Goal: Information Seeking & Learning: Learn about a topic

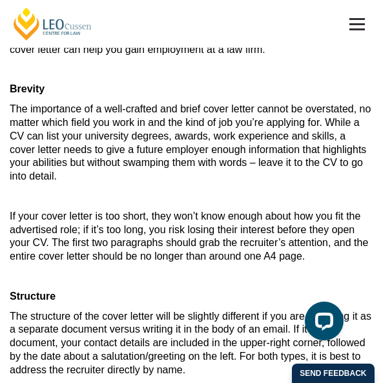
scroll to position [194, 0]
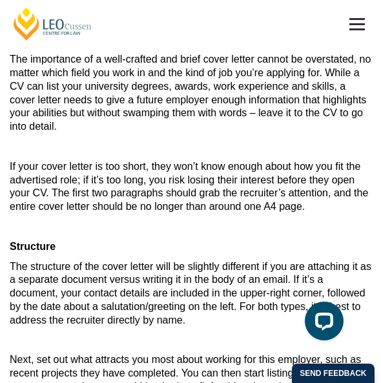
click at [119, 124] on p "The importance of a well-crafted and brief cover letter cannot be overstated, n…" at bounding box center [190, 93] width 361 height 81
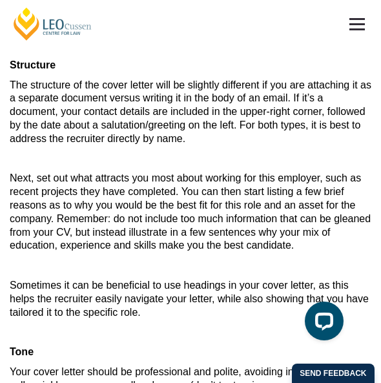
scroll to position [387, 0]
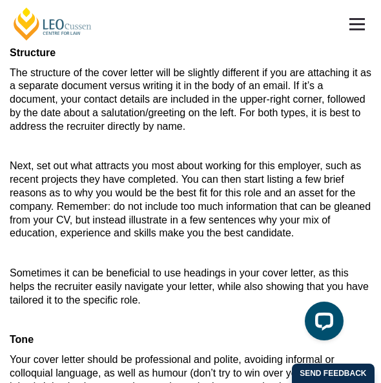
click at [205, 134] on p "The structure of the cover letter will be slightly different if you are attachi…" at bounding box center [190, 99] width 361 height 67
click at [219, 104] on span "The structure of the cover letter will be slightly different if you are attachi…" at bounding box center [190, 99] width 361 height 65
click at [219, 117] on span "The structure of the cover letter will be slightly different if you are attachi…" at bounding box center [190, 99] width 361 height 65
click at [252, 114] on span "The structure of the cover letter will be slightly different if you are attachi…" at bounding box center [190, 99] width 361 height 65
drag, startPoint x: 98, startPoint y: 126, endPoint x: 182, endPoint y: 128, distance: 83.9
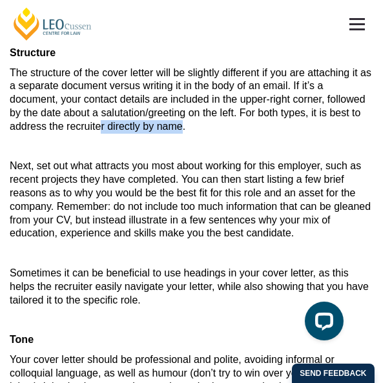
click at [182, 128] on span "The structure of the cover letter will be slightly different if you are attachi…" at bounding box center [190, 99] width 361 height 65
click at [225, 128] on p "The structure of the cover letter will be slightly different if you are attachi…" at bounding box center [190, 99] width 361 height 67
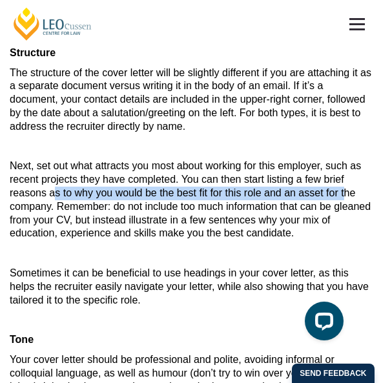
drag, startPoint x: 54, startPoint y: 193, endPoint x: 346, endPoint y: 193, distance: 291.7
click at [346, 193] on span "Next, set out what attracts you most about working for this employer, such as r…" at bounding box center [190, 199] width 361 height 78
click at [166, 201] on p "Next, set out what attracts you most about working for this employer, such as r…" at bounding box center [190, 199] width 361 height 81
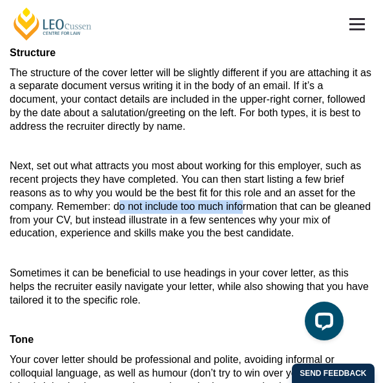
drag, startPoint x: 116, startPoint y: 210, endPoint x: 243, endPoint y: 202, distance: 126.7
click at [243, 202] on span "Next, set out what attracts you most about working for this employer, such as r…" at bounding box center [190, 199] width 361 height 78
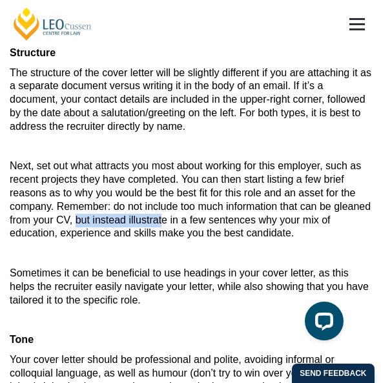
drag, startPoint x: 77, startPoint y: 222, endPoint x: 161, endPoint y: 219, distance: 83.9
click at [161, 219] on span "Next, set out what attracts you most about working for this employer, such as r…" at bounding box center [190, 199] width 361 height 78
click at [177, 219] on span "Next, set out what attracts you most about working for this employer, such as r…" at bounding box center [190, 199] width 361 height 78
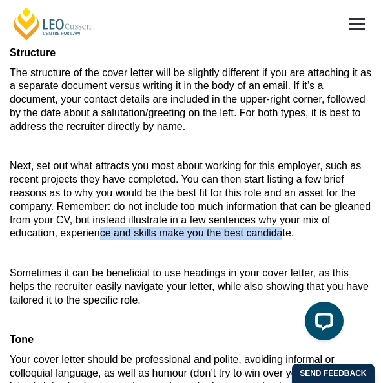
drag, startPoint x: 99, startPoint y: 232, endPoint x: 288, endPoint y: 235, distance: 189.1
click at [285, 234] on span "Next, set out what attracts you most about working for this employer, such as r…" at bounding box center [190, 199] width 361 height 78
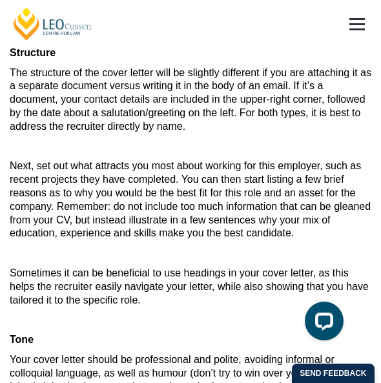
click at [293, 236] on span "Next, set out what attracts you most about working for this employer, such as r…" at bounding box center [190, 199] width 361 height 78
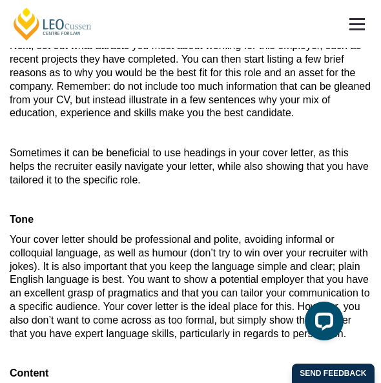
scroll to position [581, 0]
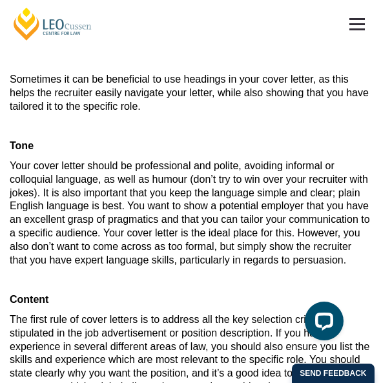
click at [172, 116] on article "Your cover letter is one of the first opportunities to leave a positive impress…" at bounding box center [190, 83] width 361 height 1035
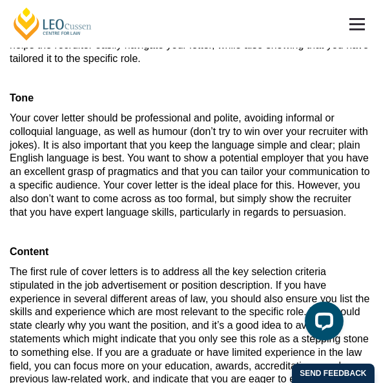
scroll to position [645, 0]
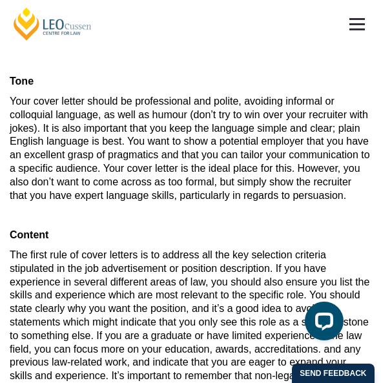
click at [212, 157] on span "Your cover letter should be professional and polite, avoiding informal or collo…" at bounding box center [190, 148] width 360 height 105
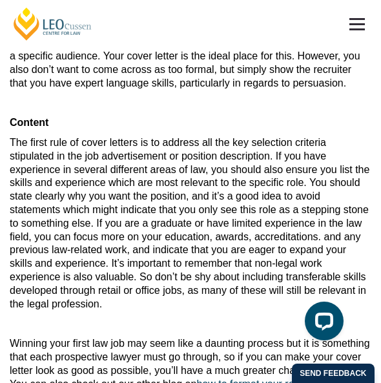
scroll to position [774, 0]
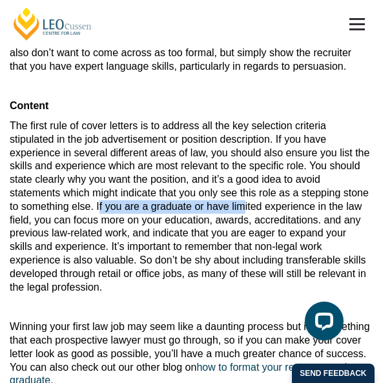
drag, startPoint x: 98, startPoint y: 206, endPoint x: 243, endPoint y: 204, distance: 144.6
click at [243, 204] on span "The first rule of cover letters is to address all the key selection criteria st…" at bounding box center [189, 206] width 359 height 172
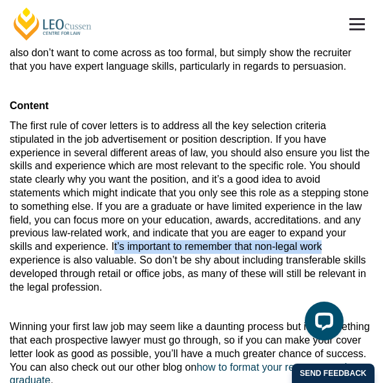
drag, startPoint x: 112, startPoint y: 247, endPoint x: 320, endPoint y: 246, distance: 207.8
click at [320, 246] on span "The first rule of cover letters is to address all the key selection criteria st…" at bounding box center [189, 206] width 359 height 172
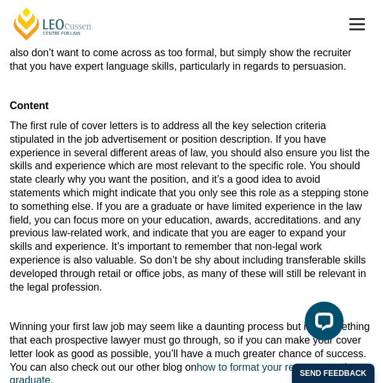
click at [114, 266] on span "The first rule of cover letters is to address all the key selection criteria st…" at bounding box center [189, 206] width 359 height 172
click at [132, 263] on span "The first rule of cover letters is to address all the key selection criteria st…" at bounding box center [189, 206] width 359 height 172
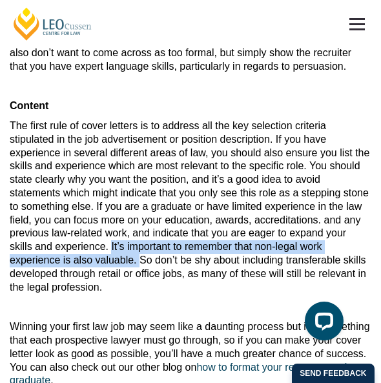
drag, startPoint x: 110, startPoint y: 249, endPoint x: 141, endPoint y: 259, distance: 33.1
click at [141, 259] on span "The first rule of cover letters is to address all the key selection criteria st…" at bounding box center [189, 206] width 359 height 172
click at [86, 267] on span "The first rule of cover letters is to address all the key selection criteria st…" at bounding box center [189, 206] width 359 height 172
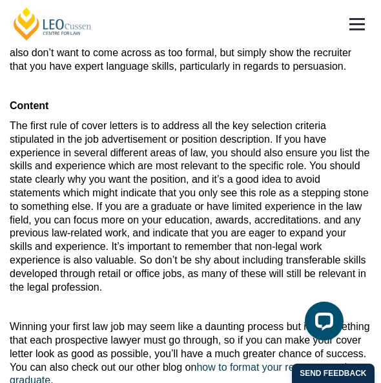
click at [132, 294] on p "The first rule of cover letters is to address all the key selection criteria st…" at bounding box center [190, 206] width 361 height 174
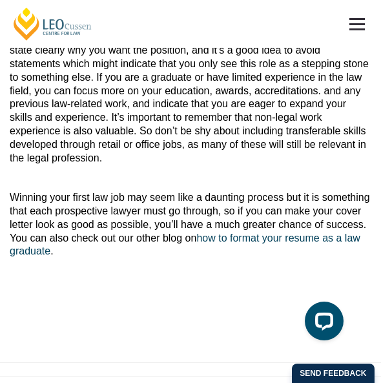
scroll to position [839, 0]
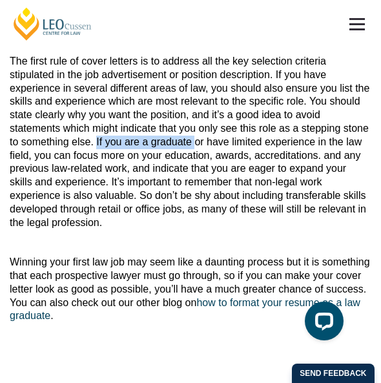
drag, startPoint x: 96, startPoint y: 143, endPoint x: 196, endPoint y: 140, distance: 100.7
click at [196, 140] on span "The first rule of cover letters is to address all the key selection criteria st…" at bounding box center [189, 142] width 359 height 172
click at [148, 154] on span "The first rule of cover letters is to address all the key selection criteria st…" at bounding box center [189, 142] width 359 height 172
click at [250, 147] on span "The first rule of cover letters is to address all the key selection criteria st…" at bounding box center [189, 142] width 359 height 172
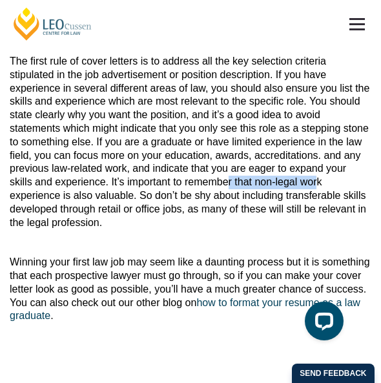
drag, startPoint x: 225, startPoint y: 179, endPoint x: 318, endPoint y: 177, distance: 92.9
click at [318, 177] on span "The first rule of cover letters is to address all the key selection criteria st…" at bounding box center [189, 142] width 359 height 172
click at [154, 195] on span "The first rule of cover letters is to address all the key selection criteria st…" at bounding box center [189, 142] width 359 height 172
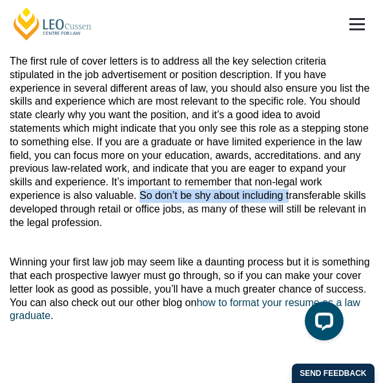
drag, startPoint x: 140, startPoint y: 195, endPoint x: 289, endPoint y: 197, distance: 149.1
click at [289, 197] on span "The first rule of cover letters is to address all the key selection criteria st…" at bounding box center [189, 142] width 359 height 172
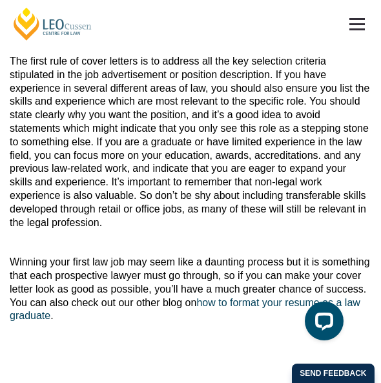
click at [157, 227] on p "The first rule of cover letters is to address all the key selection criteria st…" at bounding box center [190, 142] width 361 height 174
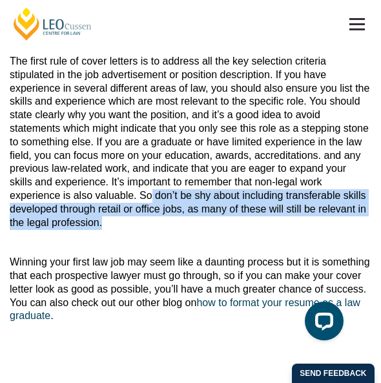
drag, startPoint x: 150, startPoint y: 197, endPoint x: 157, endPoint y: 218, distance: 21.8
click at [157, 218] on p "The first rule of cover letters is to address all the key selection criteria st…" at bounding box center [190, 142] width 361 height 174
click at [157, 223] on p "The first rule of cover letters is to address all the key selection criteria st…" at bounding box center [190, 142] width 361 height 174
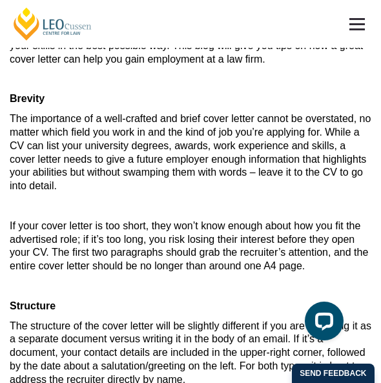
scroll to position [129, 0]
